Goal: Task Accomplishment & Management: Use online tool/utility

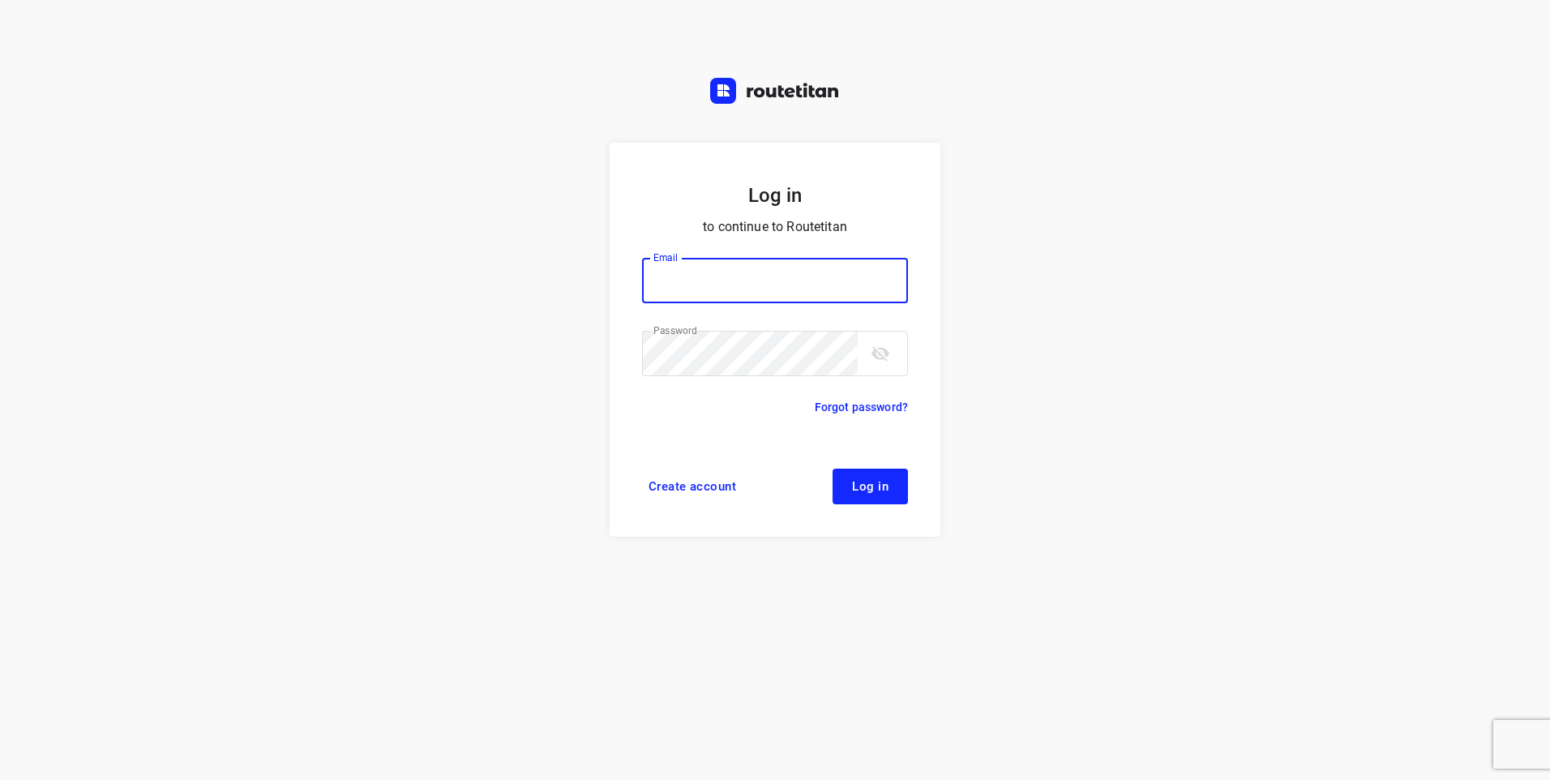
type input "[EMAIL_ADDRESS][DOMAIN_NAME]"
click at [868, 491] on span "Log in" at bounding box center [870, 486] width 36 height 13
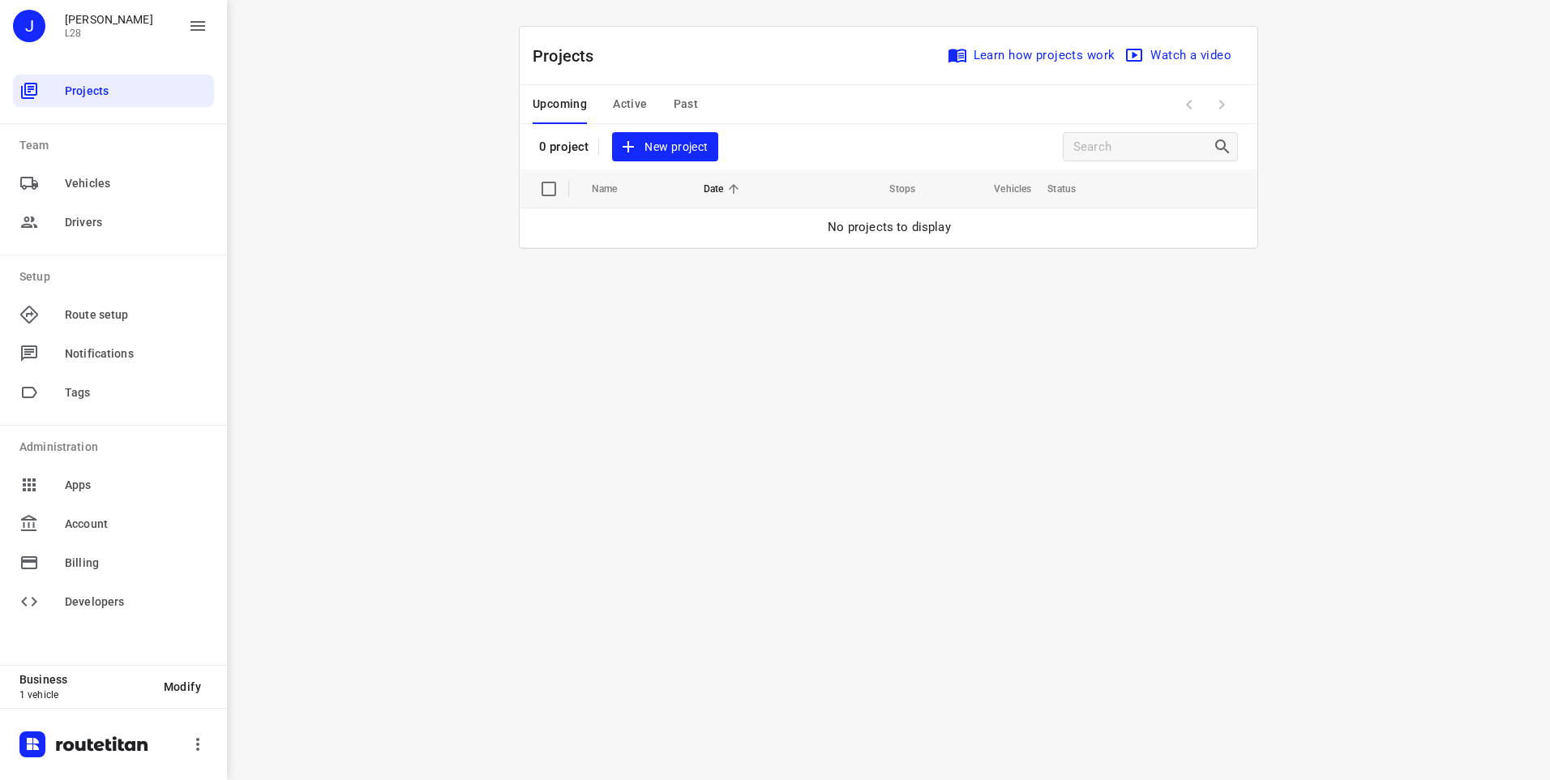
click at [657, 149] on span "New project" at bounding box center [665, 147] width 86 height 20
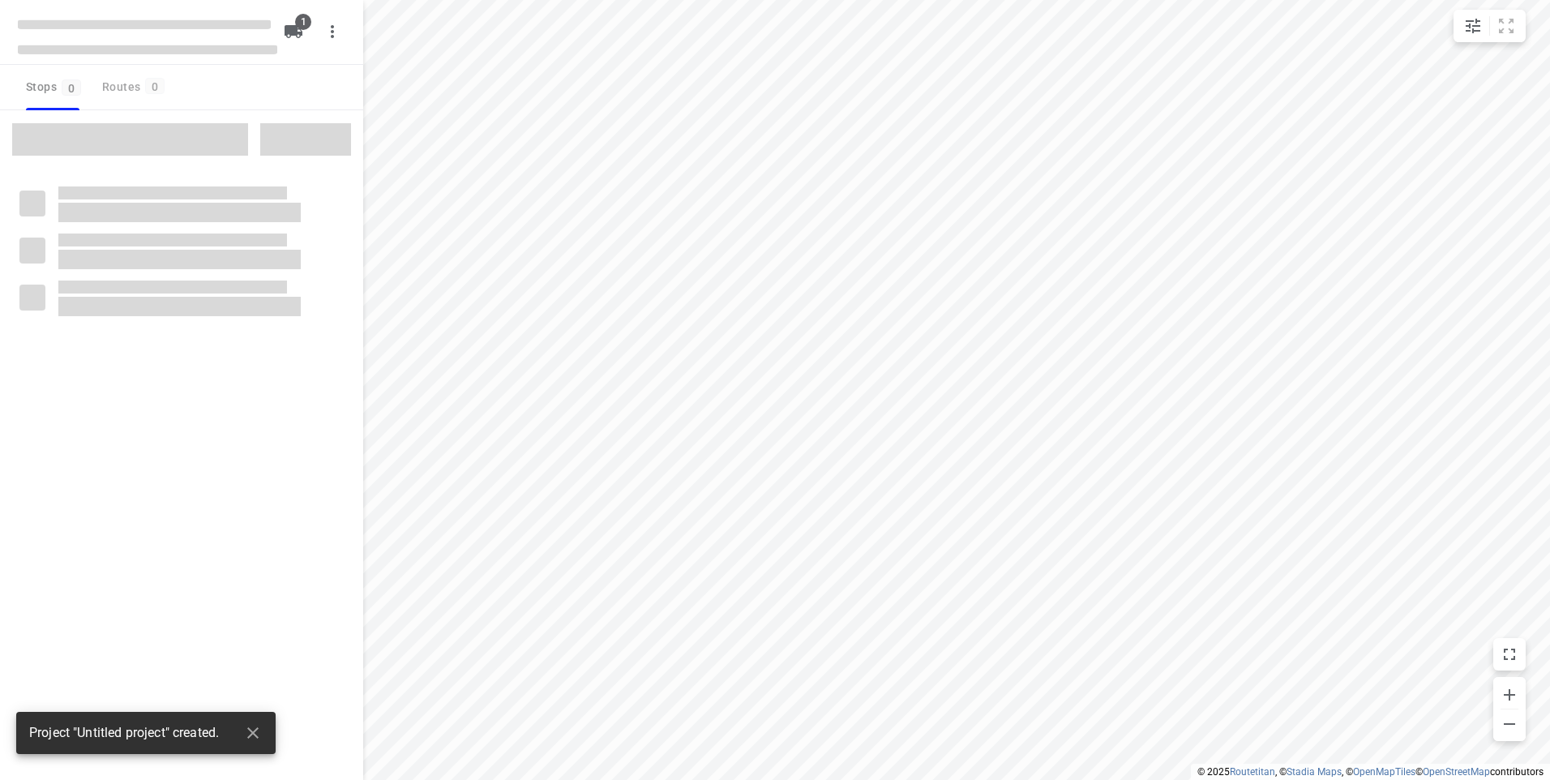
type input "distance"
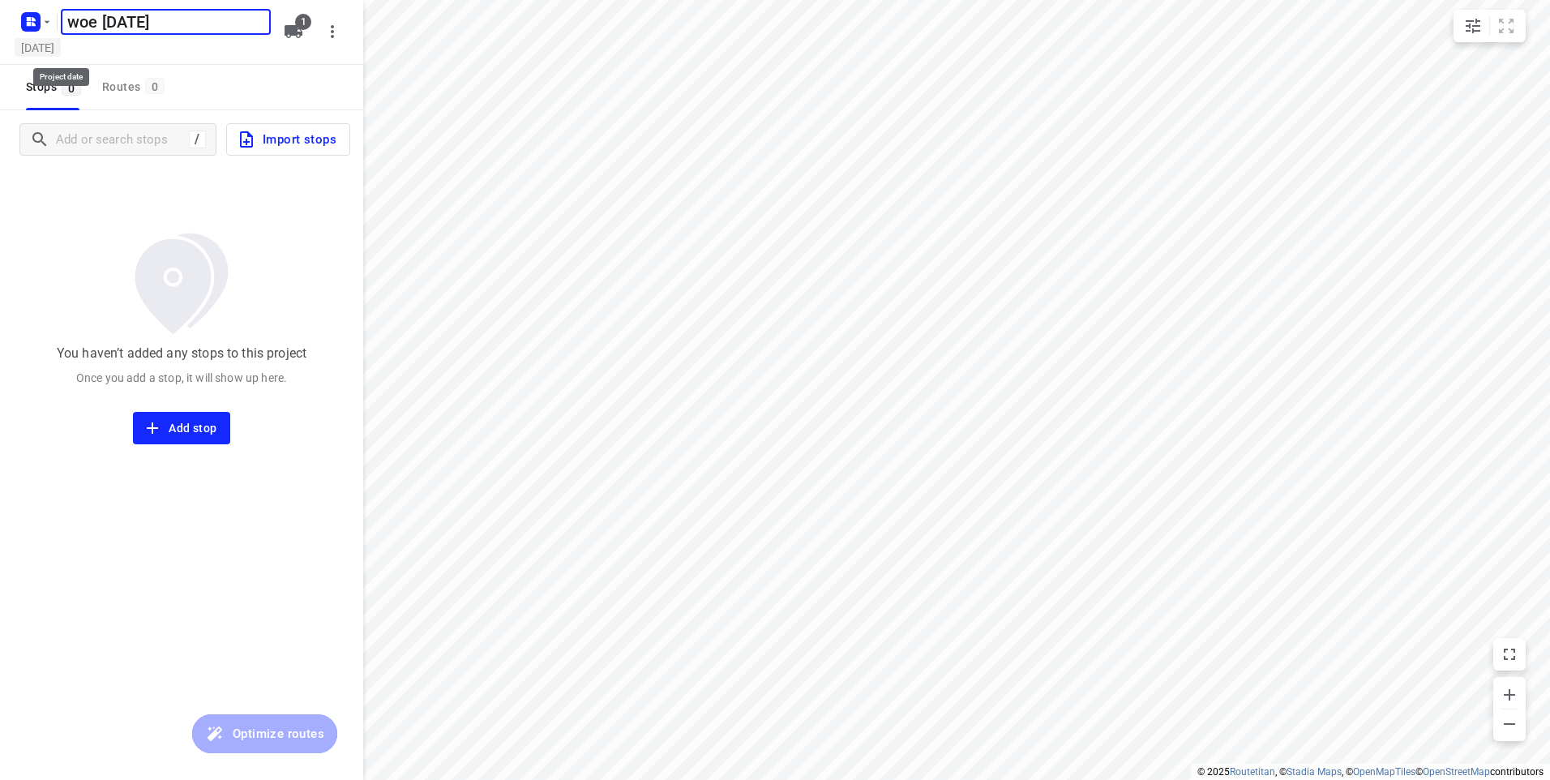
type input "woe 03-09-2025"
click at [61, 49] on h5 "Tuesday, Sep 02" at bounding box center [38, 47] width 46 height 19
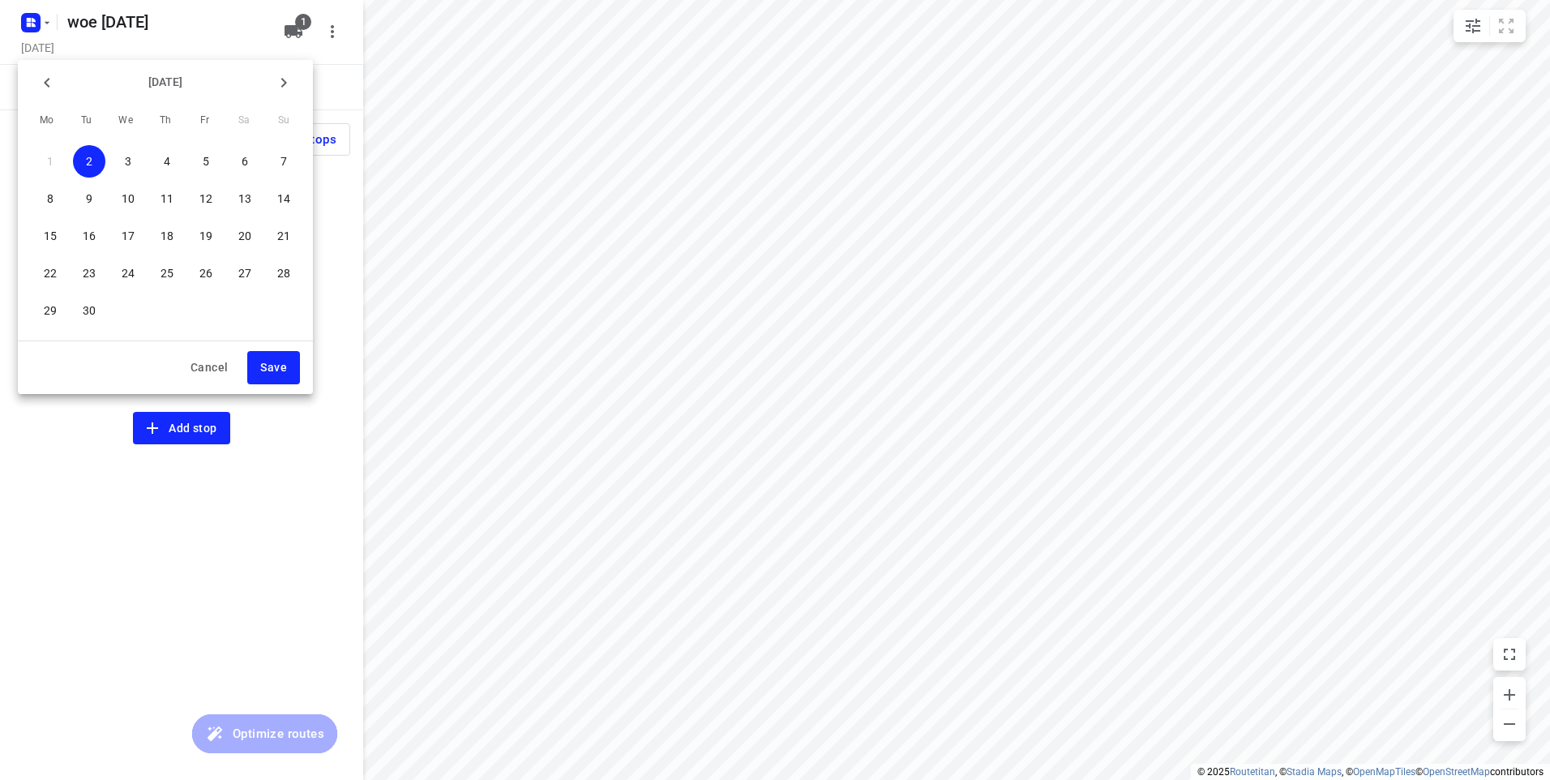
click at [135, 161] on span "3" at bounding box center [128, 161] width 32 height 16
click at [273, 374] on span "Save" at bounding box center [273, 368] width 27 height 20
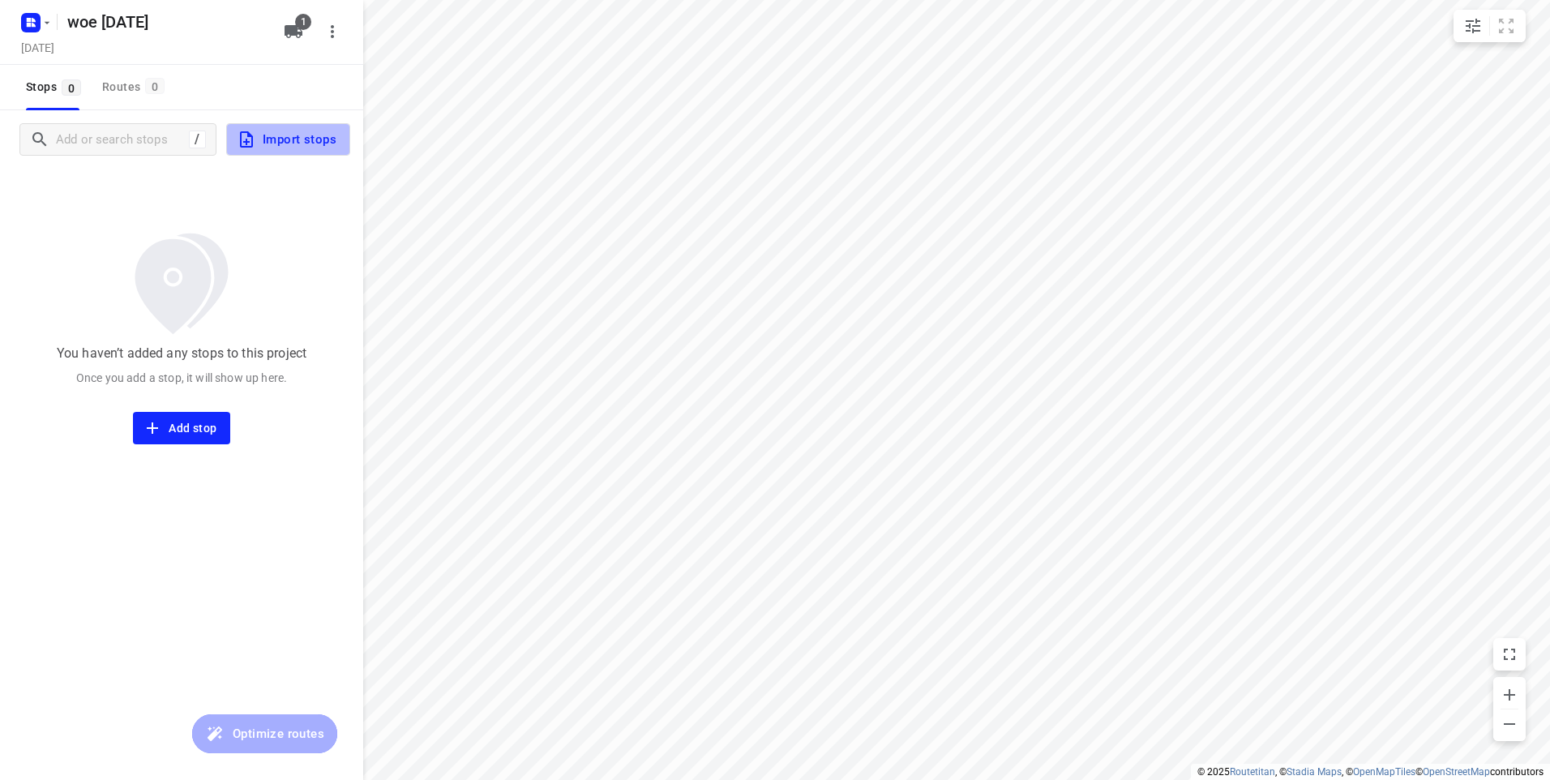
click at [273, 139] on span "Import stops" at bounding box center [287, 139] width 100 height 21
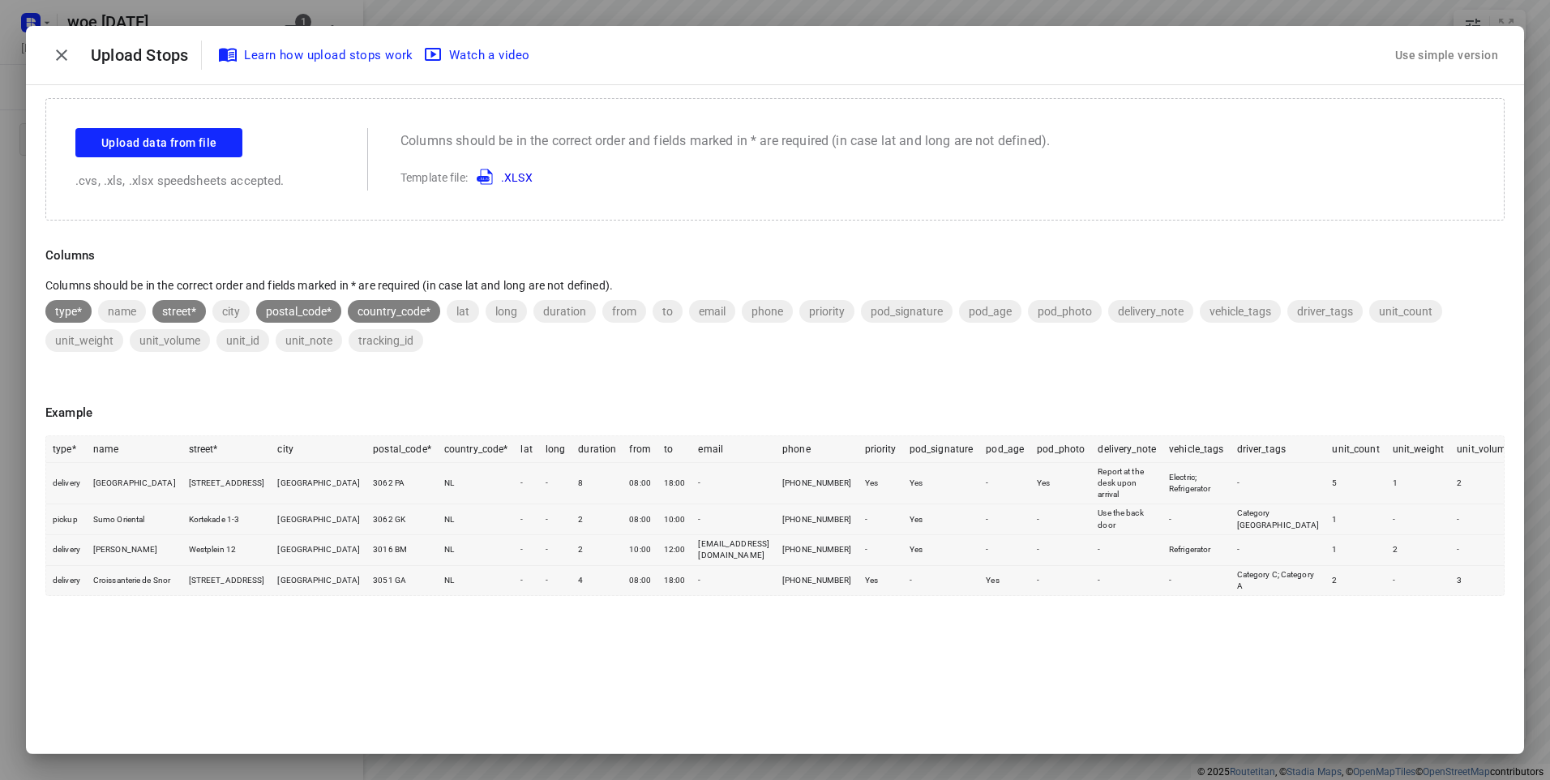
click at [1421, 51] on div "Use simple version" at bounding box center [1446, 55] width 109 height 27
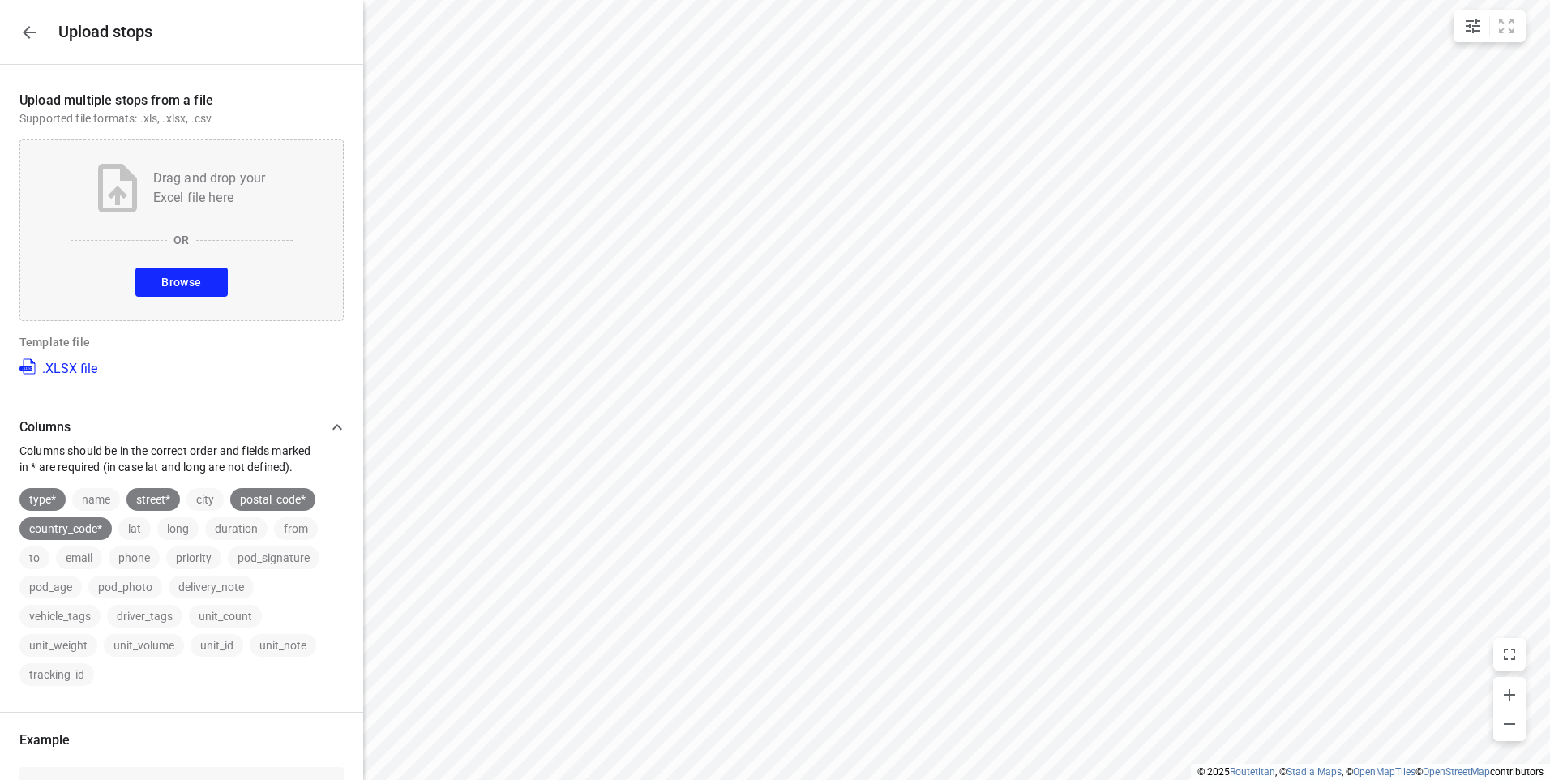
click at [173, 281] on span "Browse" at bounding box center [181, 282] width 40 height 20
click at [172, 284] on span "Browse" at bounding box center [181, 282] width 40 height 20
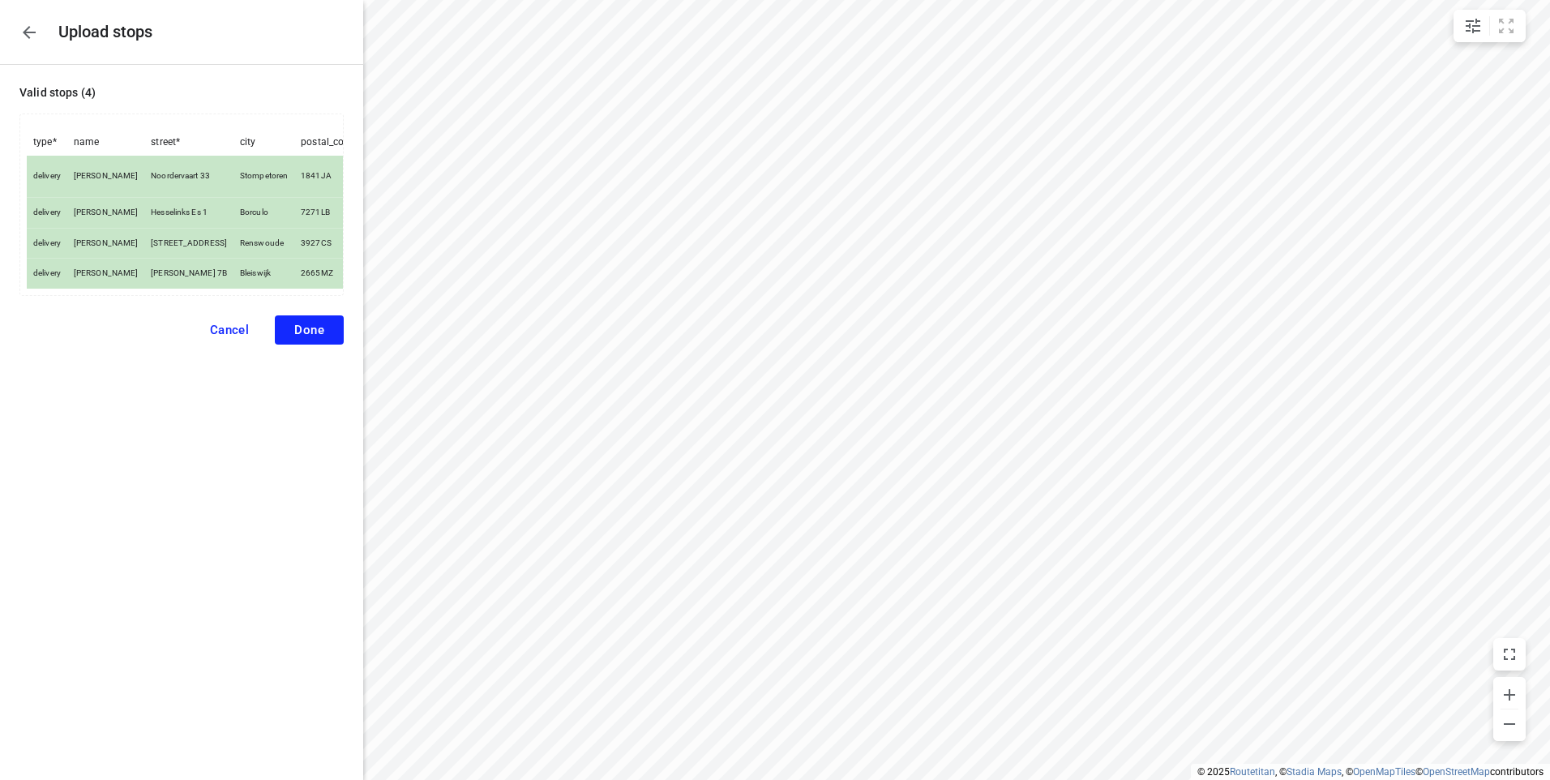
click at [303, 335] on span "Done" at bounding box center [309, 330] width 30 height 15
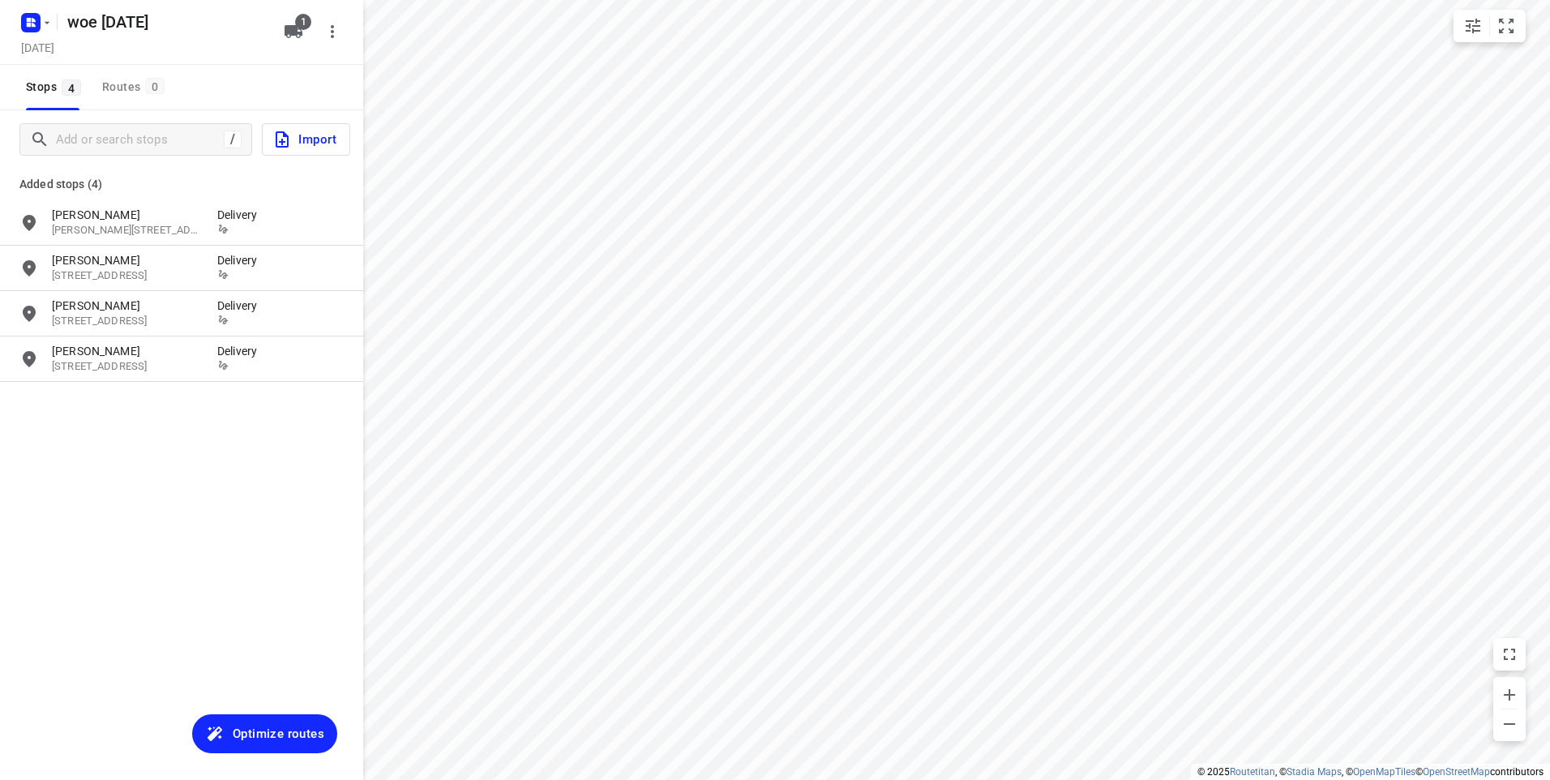
click at [246, 730] on span "Optimize routes" at bounding box center [279, 733] width 92 height 21
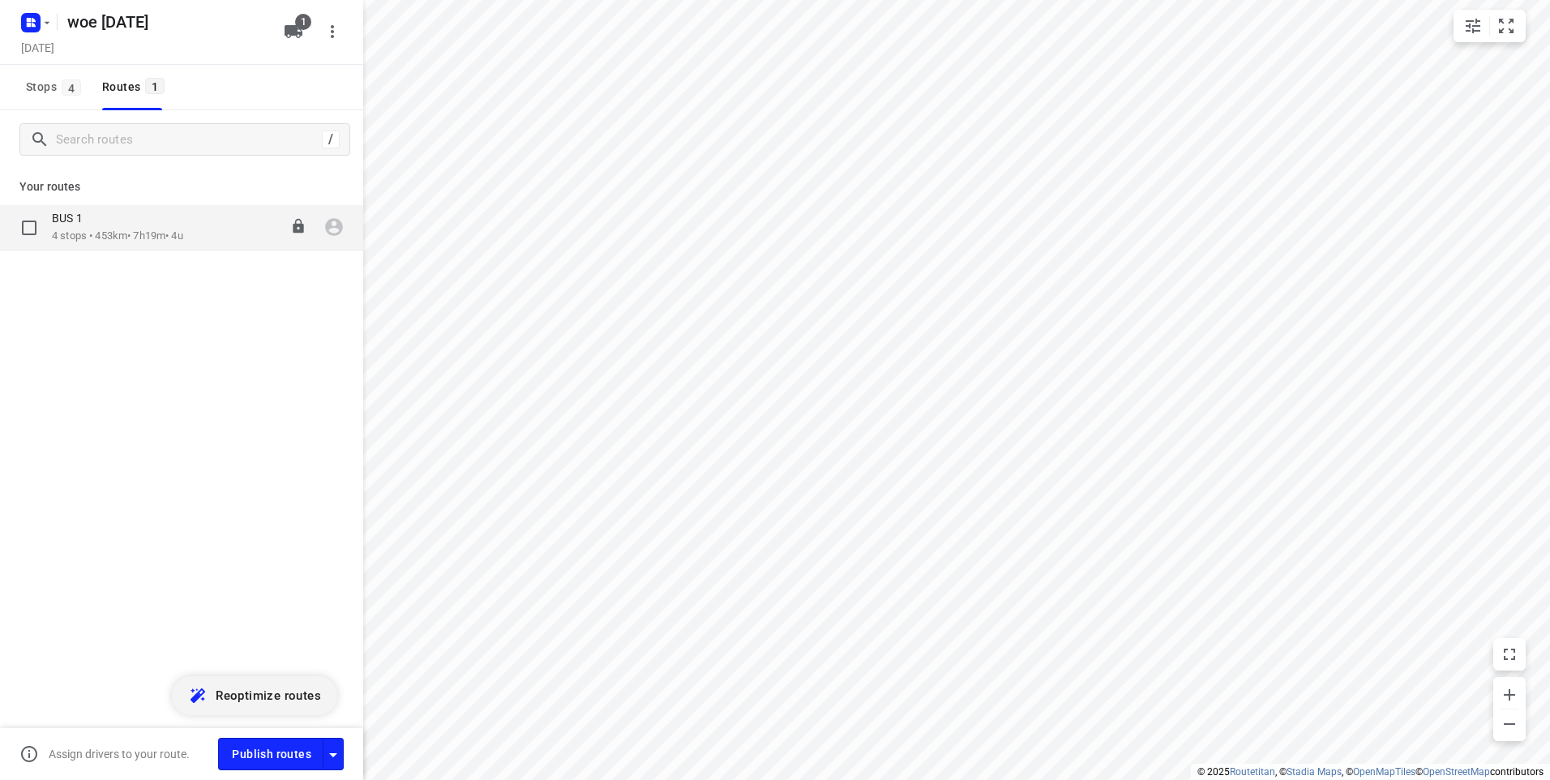
click at [177, 230] on p "4 stops • 453km • 7h19m • 4u" at bounding box center [117, 236] width 131 height 15
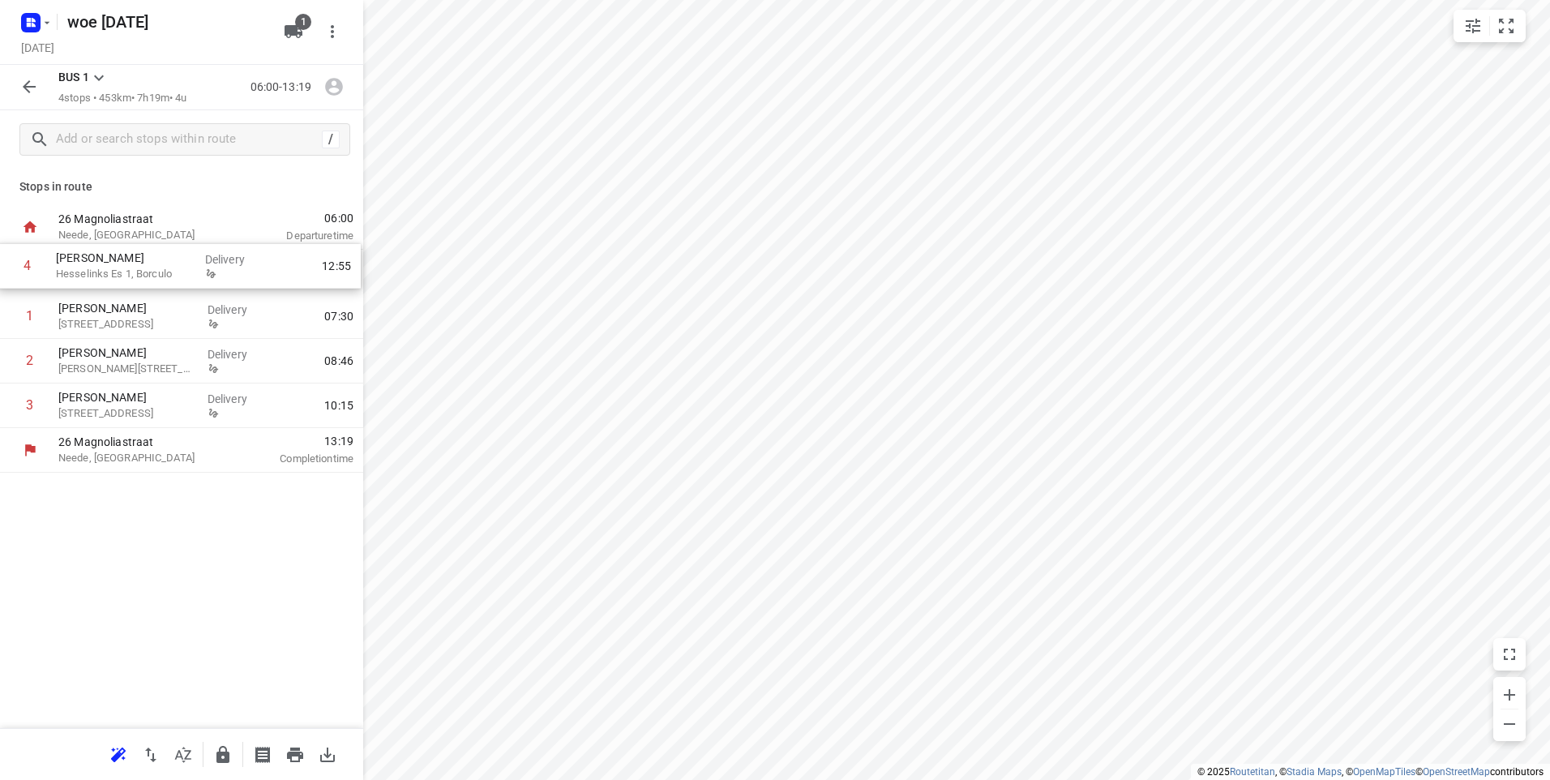
drag, startPoint x: 140, startPoint y: 413, endPoint x: 138, endPoint y: 269, distance: 144.3
click at [138, 269] on div "1 Kraai Hopeseweg 20, Renswoude Delivery 07:30 2 Vincent van Beek Laan van Math…" at bounding box center [181, 339] width 363 height 178
drag, startPoint x: 157, startPoint y: 407, endPoint x: 170, endPoint y: 355, distance: 53.5
click at [170, 355] on div "1 Jos Knoop Hesselinks Es 1, Borculo Delivery 06:08 2 Kraai Hopeseweg 20, Rensw…" at bounding box center [181, 339] width 363 height 178
